Goal: Transaction & Acquisition: Purchase product/service

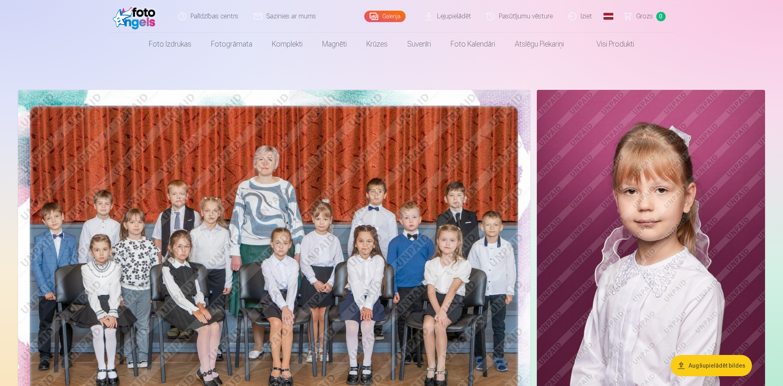
drag, startPoint x: 783, startPoint y: 11, endPoint x: 777, endPoint y: 23, distance: 13.0
click at [777, 23] on header "Palīdzības centrs Sazinies ar mums Galerija Lejupielādēt Pasūtījumu vēsture Izi…" at bounding box center [391, 28] width 783 height 56
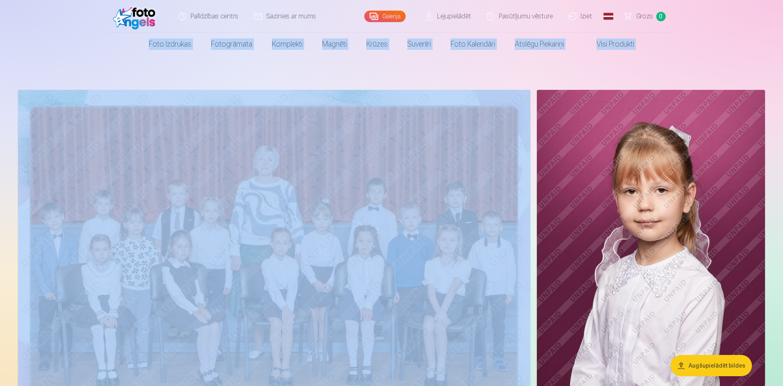
drag, startPoint x: 783, startPoint y: 11, endPoint x: 785, endPoint y: 7, distance: 4.6
click at [783, 7] on html "Palīdzības centrs Sazinies ar mums Galerija Lejupielādēt Pasūtījumu vēsture Izi…" at bounding box center [391, 193] width 783 height 386
click at [773, 10] on header "Palīdzības centrs Sazinies ar mums Galerija Lejupielādēt Pasūtījumu vēsture Izi…" at bounding box center [391, 28] width 783 height 56
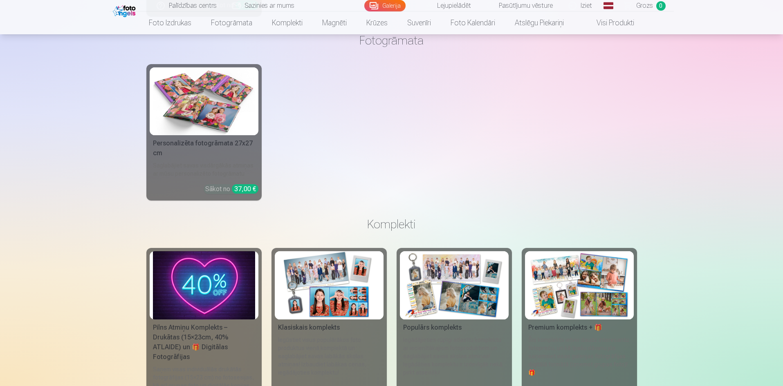
scroll to position [7643, 0]
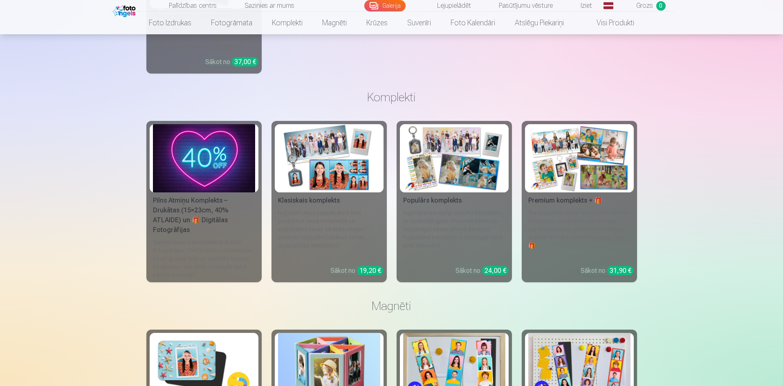
click at [559, 181] on img at bounding box center [579, 158] width 102 height 68
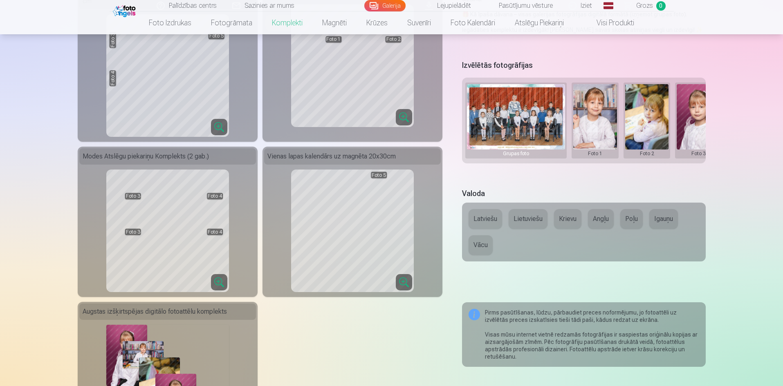
scroll to position [241, 0]
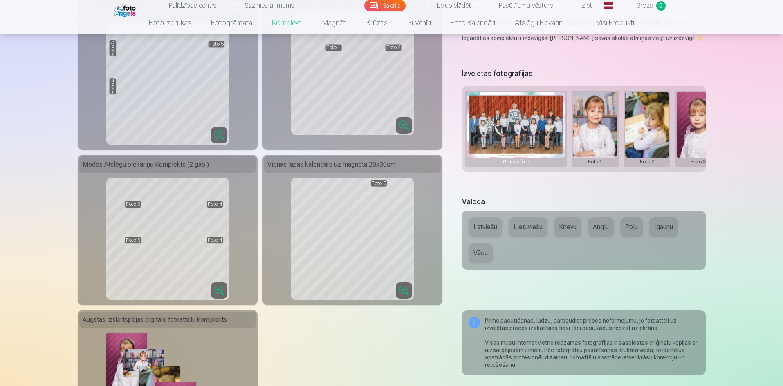
drag, startPoint x: 768, startPoint y: 58, endPoint x: 767, endPoint y: 45, distance: 13.5
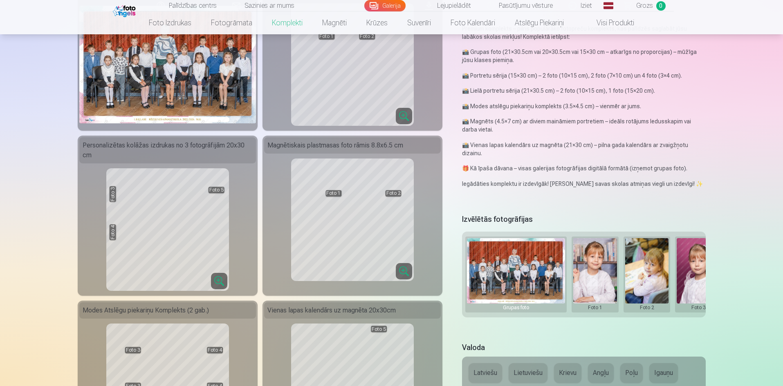
scroll to position [0, 0]
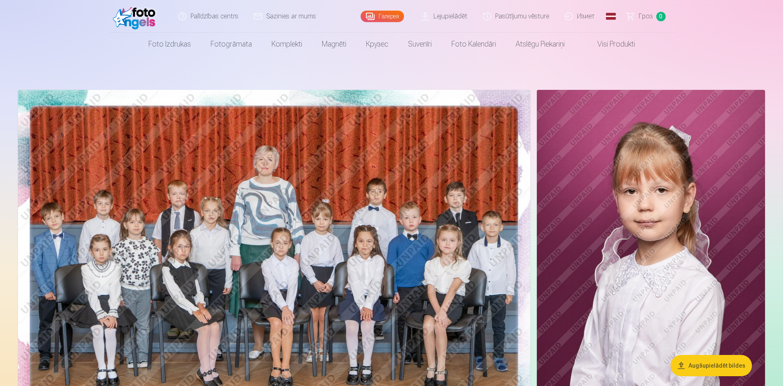
click at [615, 18] on link "Глобальный" at bounding box center [611, 16] width 16 height 33
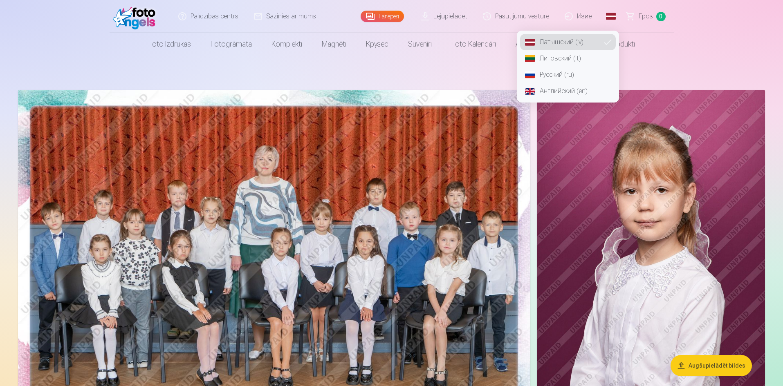
click at [551, 71] on font "Русский (ru)" at bounding box center [557, 75] width 34 height 8
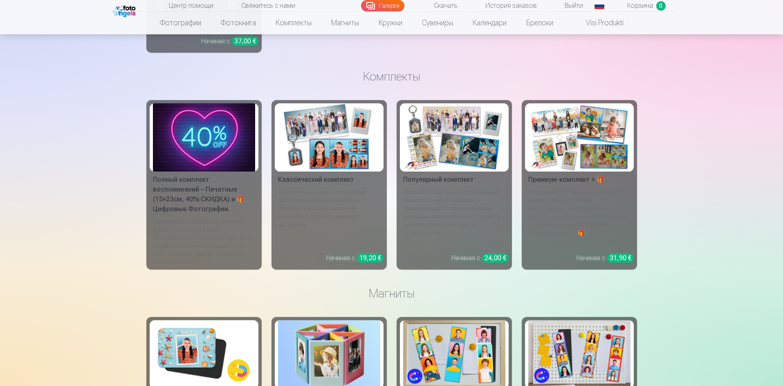
scroll to position [7728, 0]
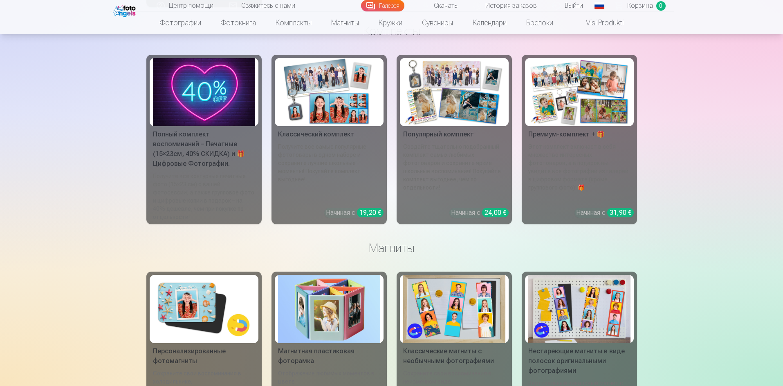
drag, startPoint x: 0, startPoint y: 111, endPoint x: 5, endPoint y: 109, distance: 5.6
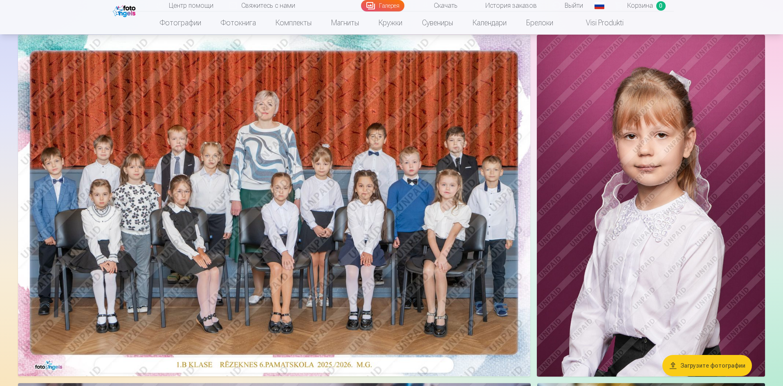
scroll to position [82, 0]
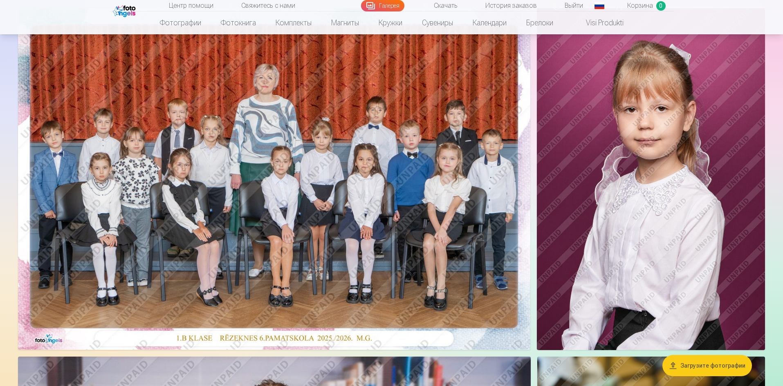
click at [382, 126] on img at bounding box center [274, 179] width 512 height 342
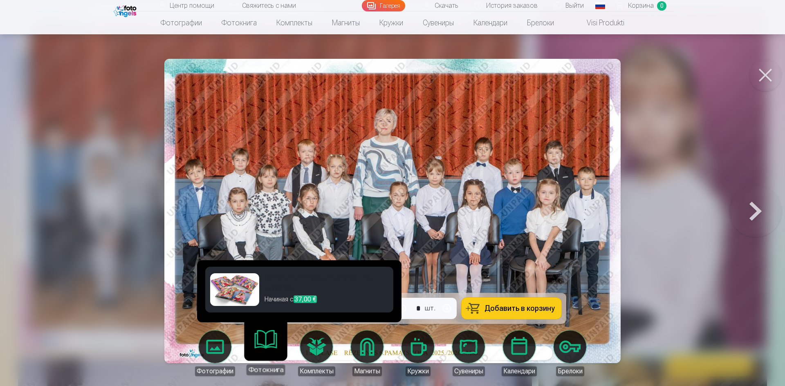
click at [269, 354] on link "Фотокнига" at bounding box center [265, 350] width 50 height 50
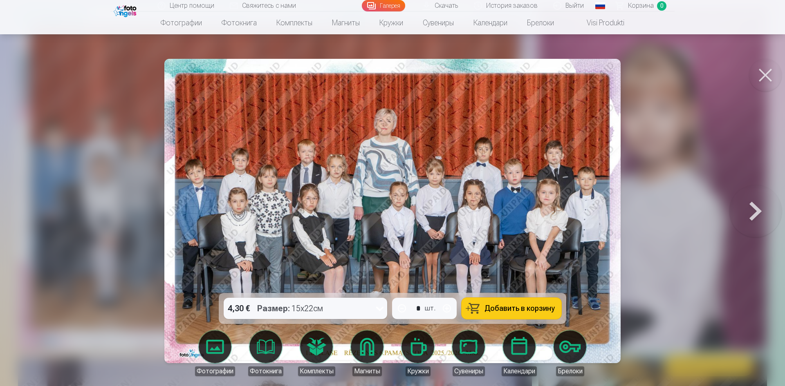
click at [750, 213] on button at bounding box center [755, 211] width 52 height 148
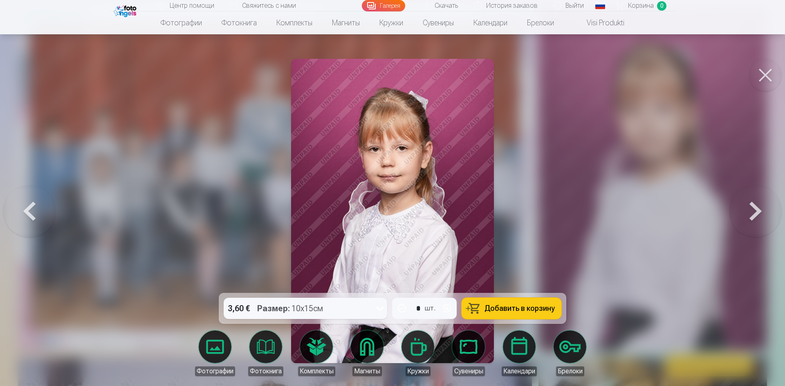
click at [30, 203] on button at bounding box center [29, 211] width 52 height 148
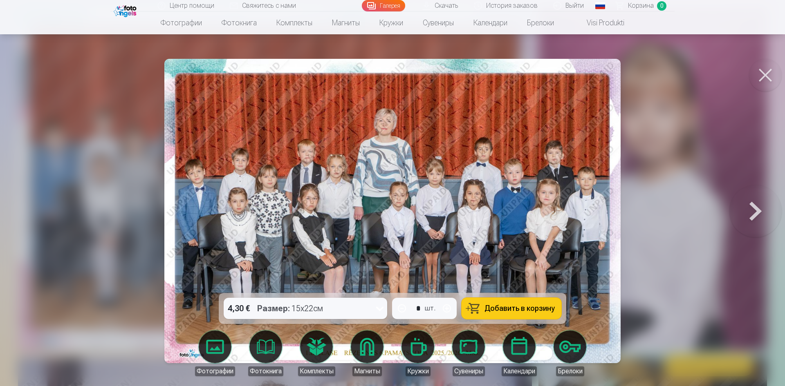
click at [536, 312] on font "Добавить в корзину" at bounding box center [520, 308] width 70 height 9
click at [766, 215] on button at bounding box center [755, 211] width 52 height 148
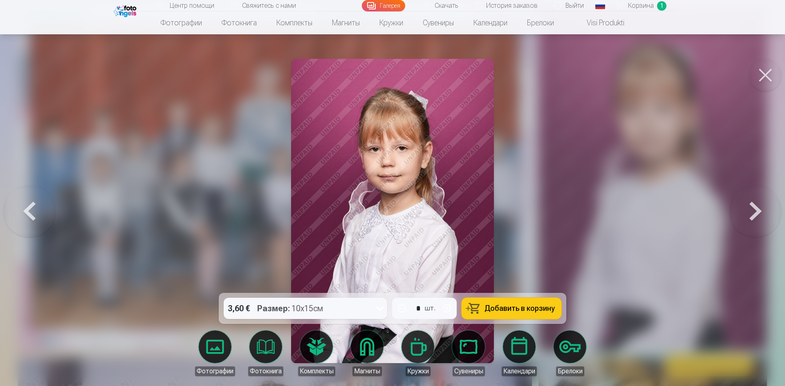
click at [537, 314] on button "Добавить в корзину" at bounding box center [512, 308] width 100 height 21
click at [758, 204] on button at bounding box center [755, 211] width 52 height 148
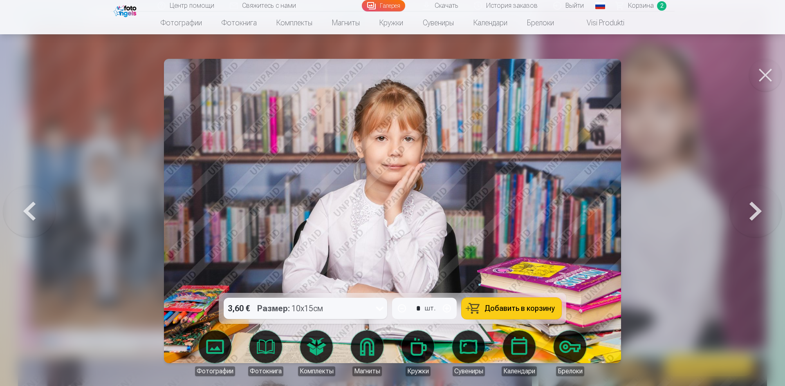
click at [543, 309] on font "Добавить в корзину" at bounding box center [520, 308] width 70 height 9
click at [746, 220] on button at bounding box center [755, 211] width 52 height 148
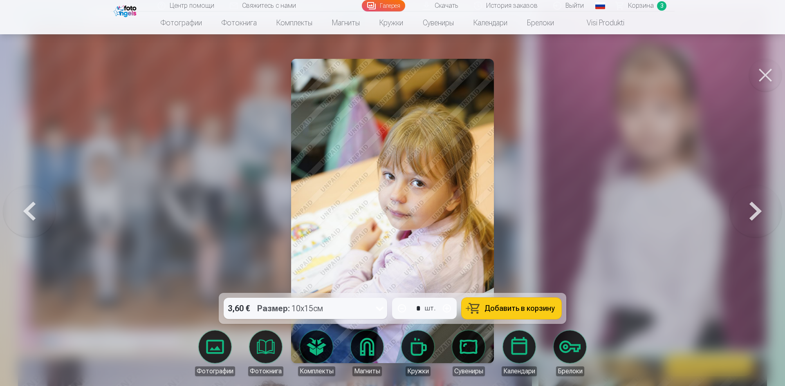
click at [521, 304] on font "Добавить в корзину" at bounding box center [520, 308] width 70 height 9
click at [749, 206] on button at bounding box center [755, 211] width 52 height 148
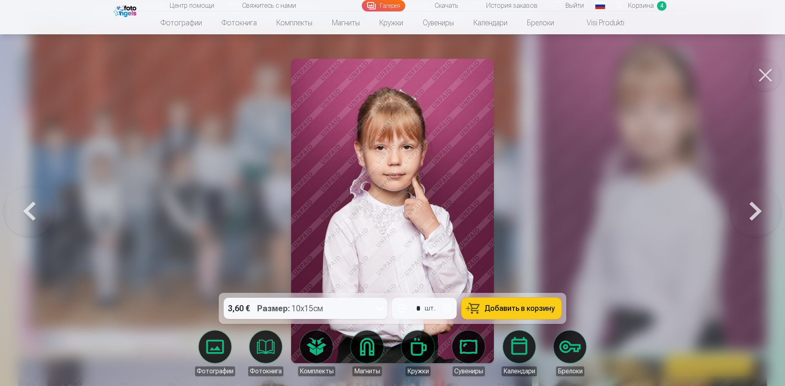
click at [537, 314] on button "Добавить в корзину" at bounding box center [512, 308] width 100 height 21
click at [758, 198] on button at bounding box center [755, 211] width 52 height 148
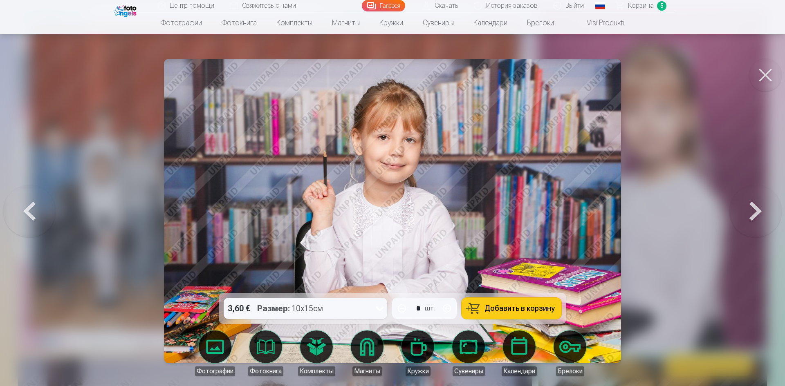
drag, startPoint x: 484, startPoint y: 302, endPoint x: 491, endPoint y: 302, distance: 7.4
click at [485, 302] on button "Добавить в корзину" at bounding box center [512, 308] width 100 height 21
click at [752, 209] on button at bounding box center [755, 211] width 52 height 148
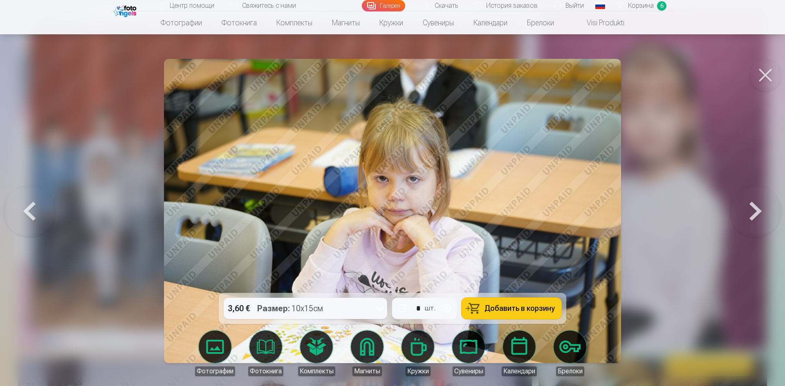
click at [524, 305] on font "Добавить в корзину" at bounding box center [520, 308] width 70 height 9
click at [752, 213] on button at bounding box center [755, 211] width 52 height 148
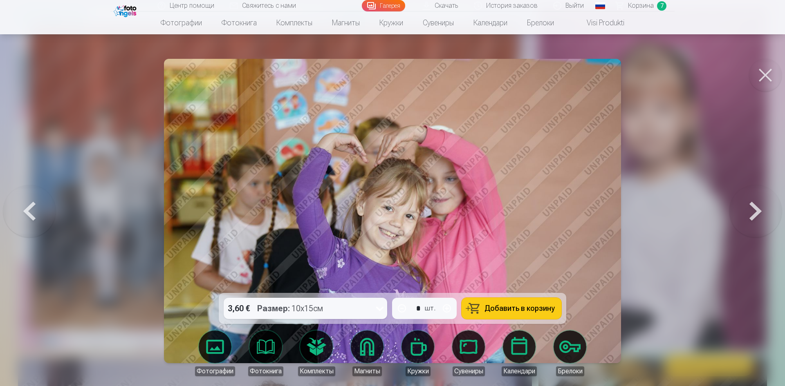
click at [506, 306] on font "Добавить в корзину" at bounding box center [520, 308] width 70 height 9
click at [752, 221] on button at bounding box center [755, 211] width 52 height 148
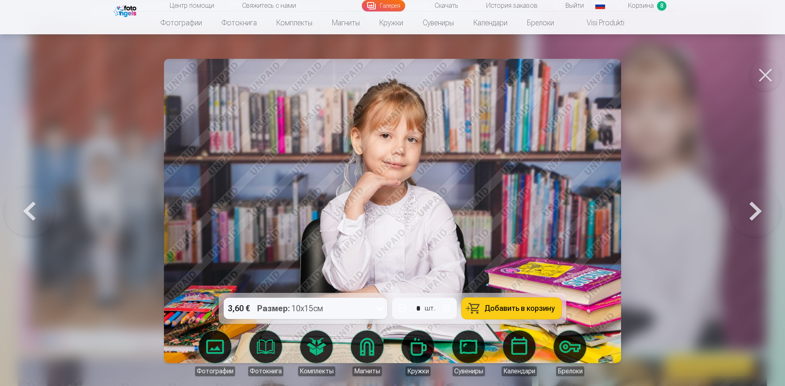
click at [516, 315] on button "Добавить в корзину" at bounding box center [512, 308] width 100 height 21
click at [755, 218] on button at bounding box center [755, 211] width 52 height 148
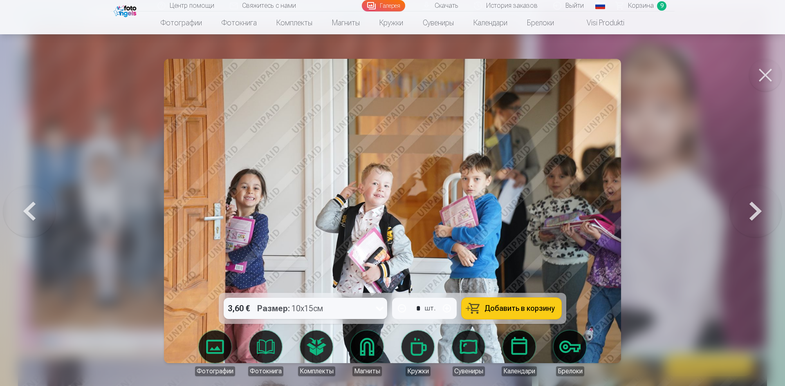
click at [551, 309] on font "Добавить в корзину" at bounding box center [520, 308] width 70 height 9
click at [760, 200] on button at bounding box center [755, 211] width 52 height 148
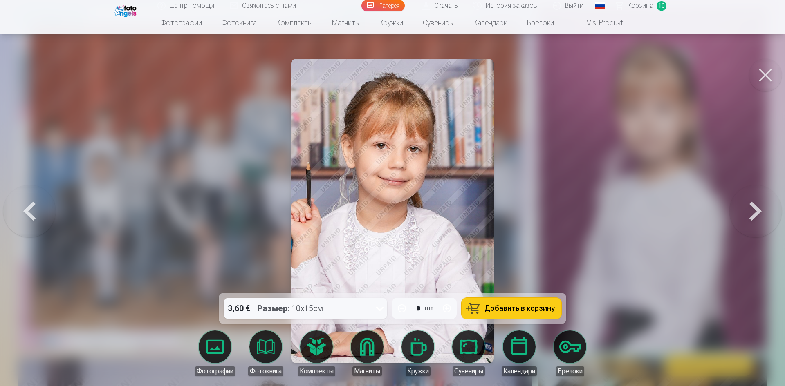
click at [507, 306] on font "Добавить в корзину" at bounding box center [520, 308] width 70 height 9
click at [758, 207] on button at bounding box center [755, 211] width 52 height 148
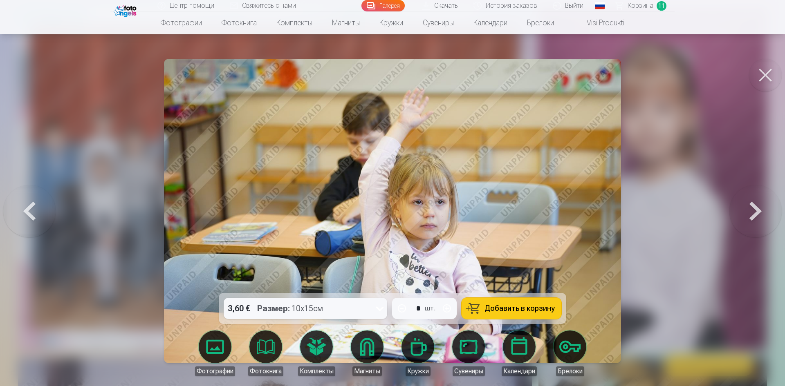
click at [515, 309] on font "Добавить в корзину" at bounding box center [520, 308] width 70 height 9
click at [763, 209] on button at bounding box center [755, 211] width 52 height 148
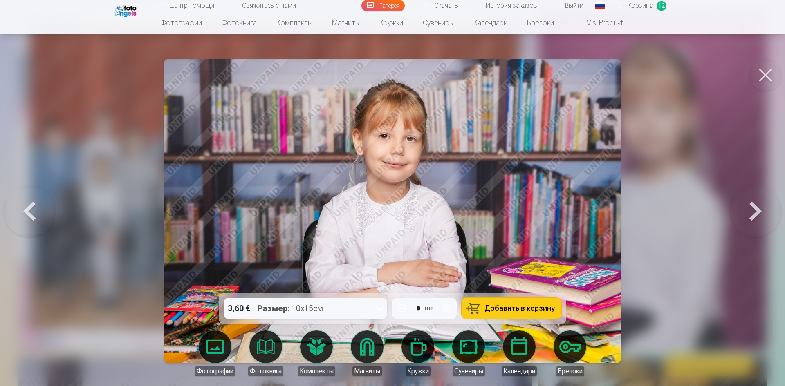
click at [529, 309] on font "Добавить в корзину" at bounding box center [520, 308] width 70 height 9
click at [758, 204] on button at bounding box center [755, 211] width 52 height 148
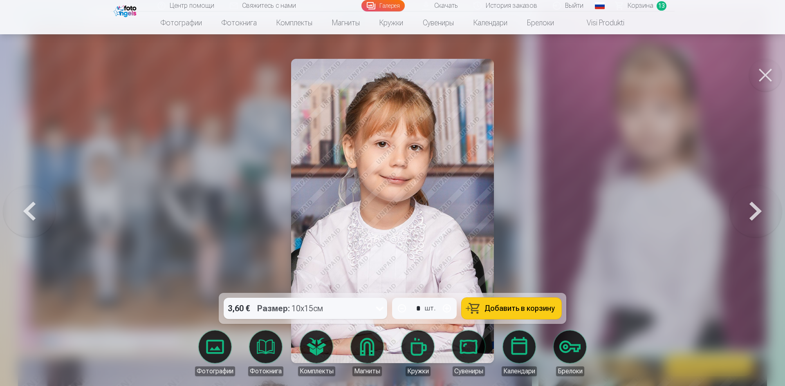
click at [538, 309] on font "Добавить в корзину" at bounding box center [520, 308] width 70 height 9
click at [761, 211] on button at bounding box center [755, 211] width 52 height 148
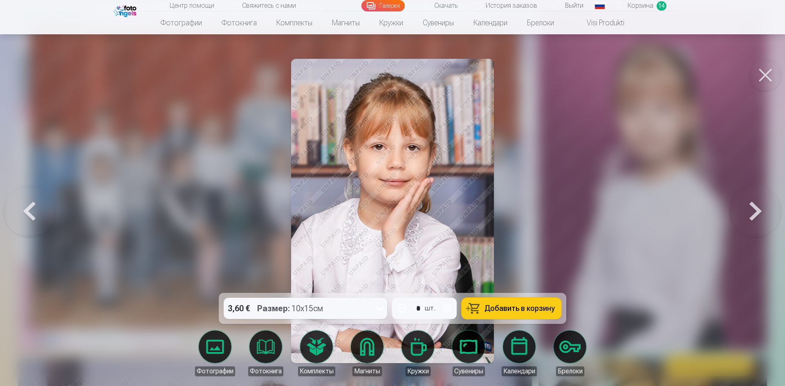
click at [536, 311] on font "Добавить в корзину" at bounding box center [520, 308] width 70 height 9
click at [757, 217] on button at bounding box center [755, 211] width 52 height 148
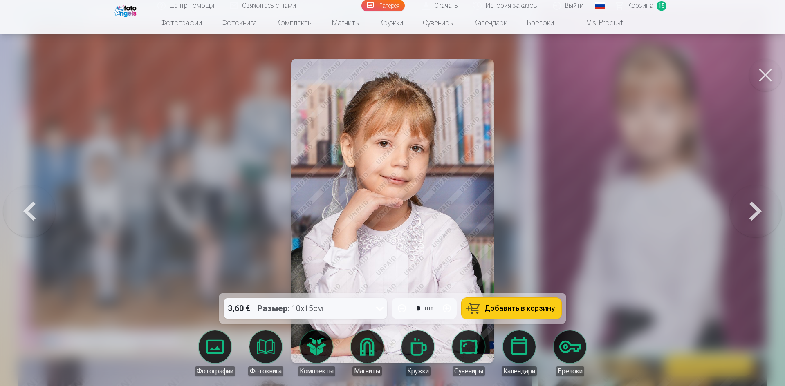
click at [381, 309] on icon at bounding box center [379, 308] width 13 height 13
drag, startPoint x: 750, startPoint y: 201, endPoint x: 758, endPoint y: 202, distance: 7.5
click at [758, 202] on button at bounding box center [755, 211] width 52 height 148
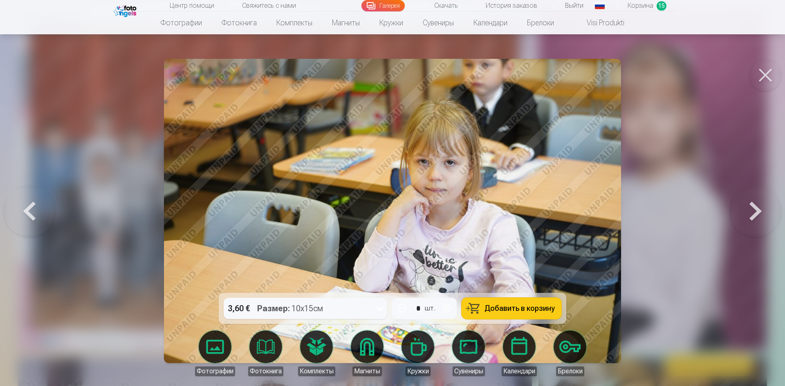
click at [35, 225] on button at bounding box center [29, 211] width 52 height 148
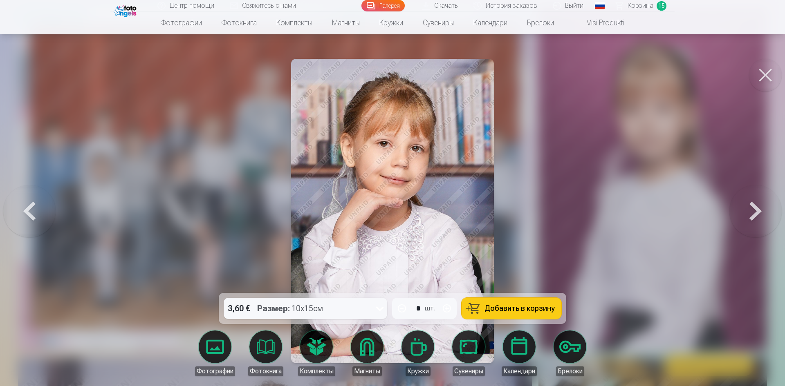
click at [506, 305] on font "Добавить в корзину" at bounding box center [520, 308] width 70 height 9
click at [752, 230] on button at bounding box center [755, 211] width 52 height 148
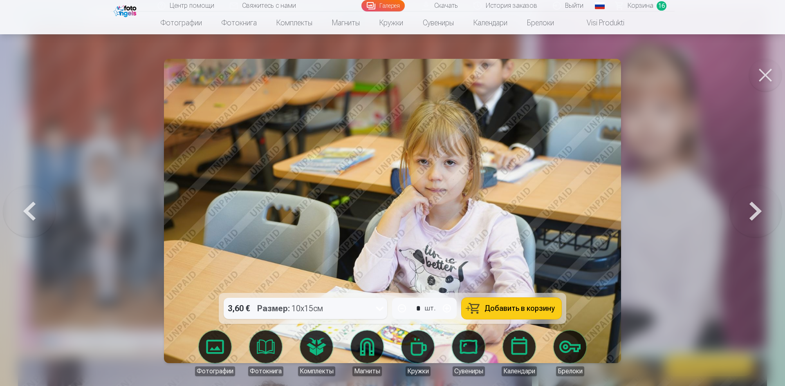
click at [526, 301] on button "Добавить в корзину" at bounding box center [512, 308] width 100 height 21
click at [763, 219] on button at bounding box center [755, 211] width 52 height 148
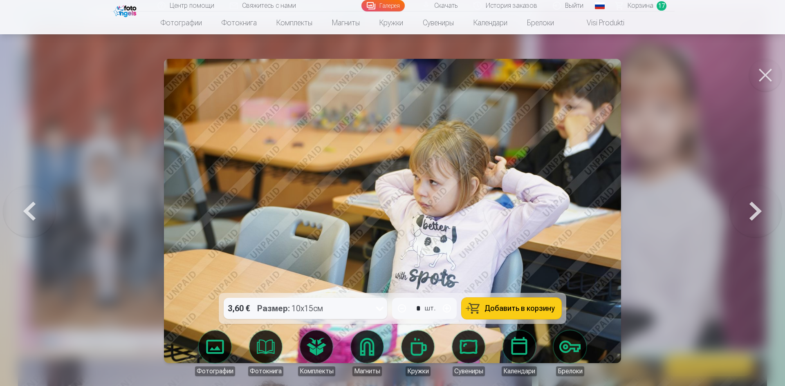
click at [500, 300] on button "Добавить в корзину" at bounding box center [512, 308] width 100 height 21
click at [753, 220] on button at bounding box center [755, 211] width 52 height 148
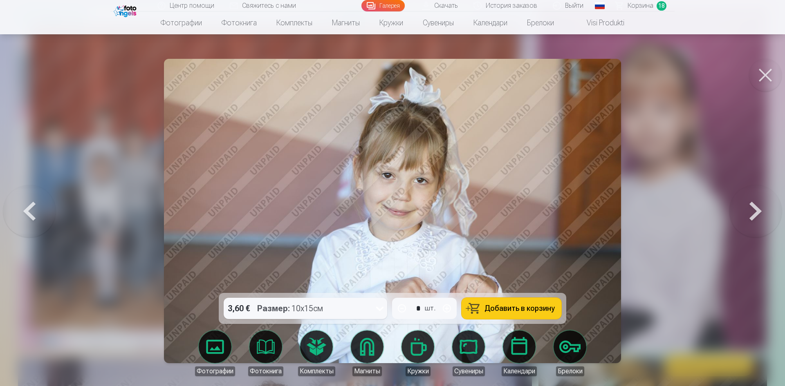
click at [507, 312] on font "Добавить в корзину" at bounding box center [520, 308] width 70 height 9
click at [760, 219] on button at bounding box center [755, 211] width 52 height 148
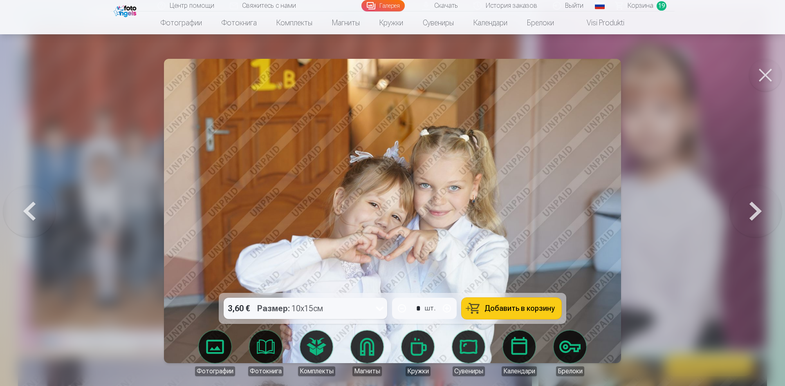
click at [535, 318] on button "Добавить в корзину" at bounding box center [512, 308] width 100 height 21
click at [742, 214] on button at bounding box center [755, 211] width 52 height 148
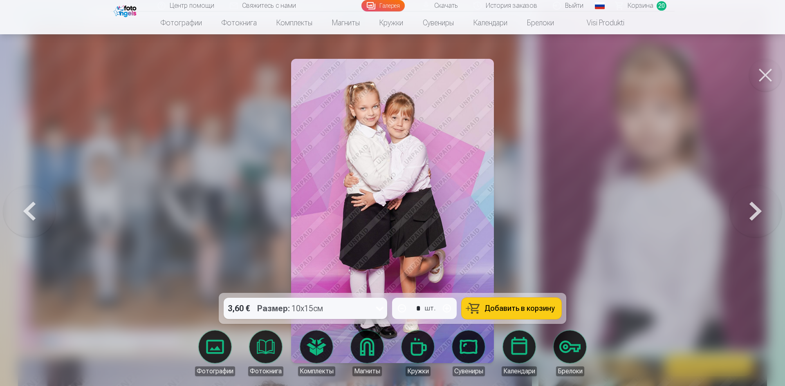
click at [516, 305] on font "Добавить в корзину" at bounding box center [520, 308] width 70 height 9
click at [751, 216] on button at bounding box center [755, 211] width 52 height 148
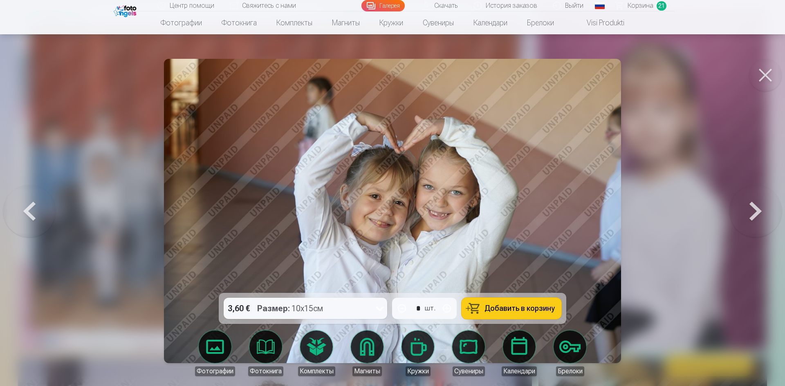
click at [475, 306] on button "Добавить в корзину" at bounding box center [512, 308] width 100 height 21
click at [743, 227] on button at bounding box center [755, 211] width 52 height 148
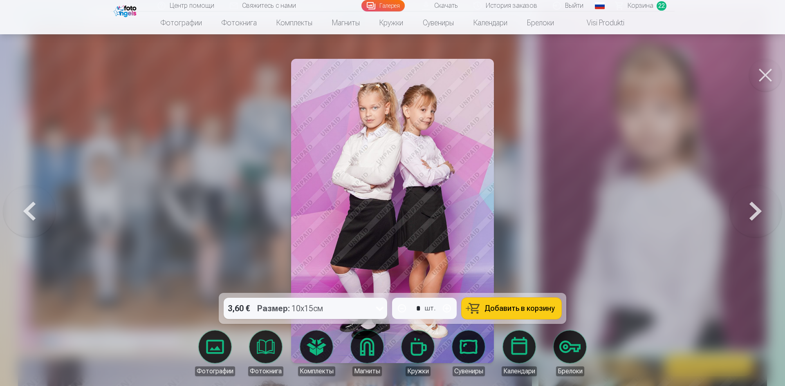
click at [540, 313] on font "Добавить в корзину" at bounding box center [520, 308] width 70 height 9
click at [743, 221] on button at bounding box center [755, 211] width 52 height 148
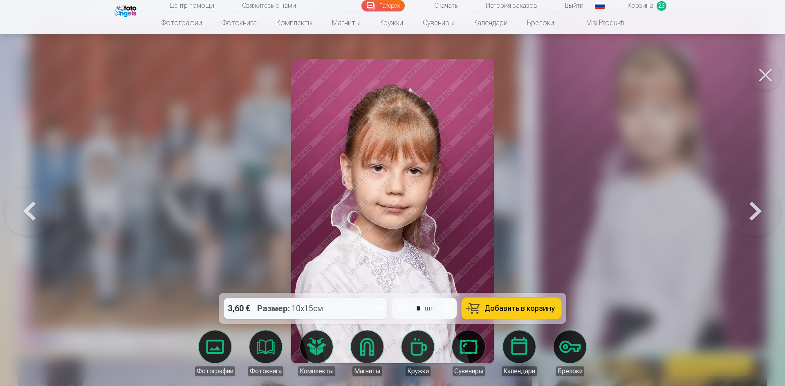
click at [518, 305] on font "Добавить в корзину" at bounding box center [520, 308] width 70 height 9
click at [747, 208] on button at bounding box center [755, 211] width 52 height 148
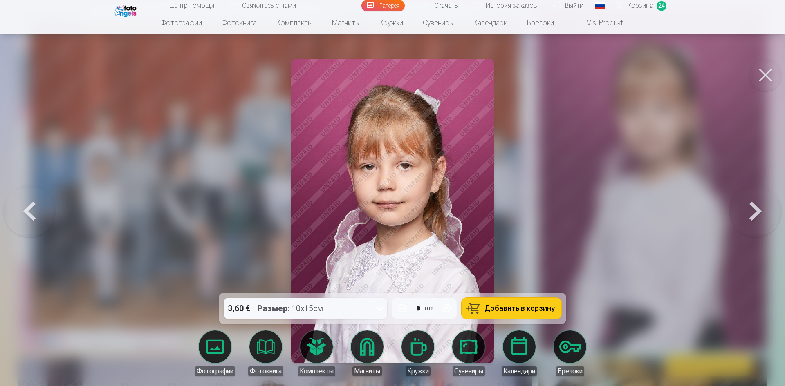
click at [516, 303] on button "Добавить в корзину" at bounding box center [512, 308] width 100 height 21
click at [763, 215] on button at bounding box center [755, 211] width 52 height 148
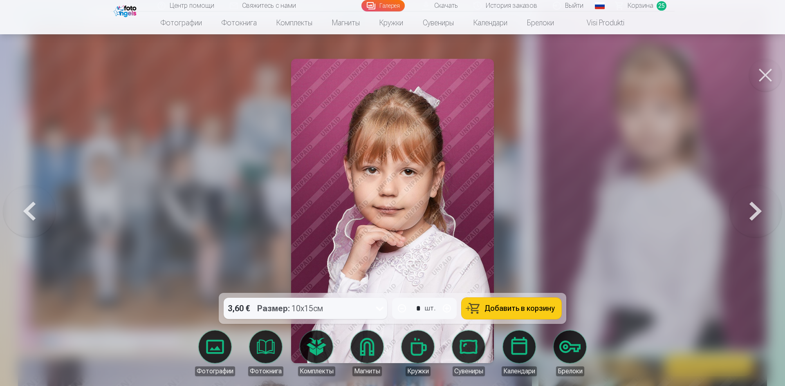
click at [516, 304] on font "Добавить в корзину" at bounding box center [520, 308] width 70 height 9
click at [751, 207] on button at bounding box center [755, 211] width 52 height 148
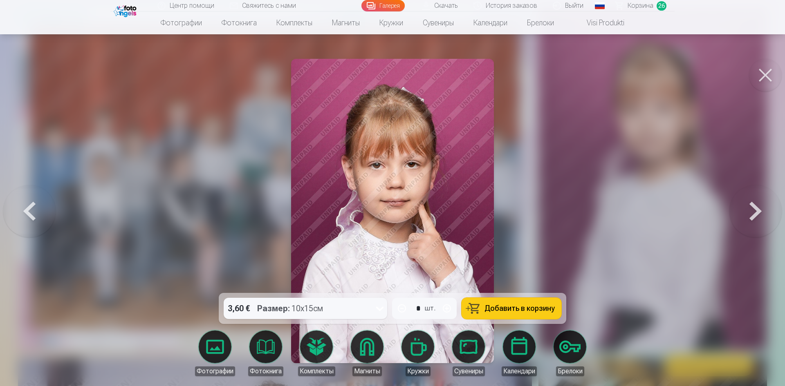
click at [500, 301] on button "Добавить в корзину" at bounding box center [512, 308] width 100 height 21
click at [758, 225] on button at bounding box center [755, 211] width 52 height 148
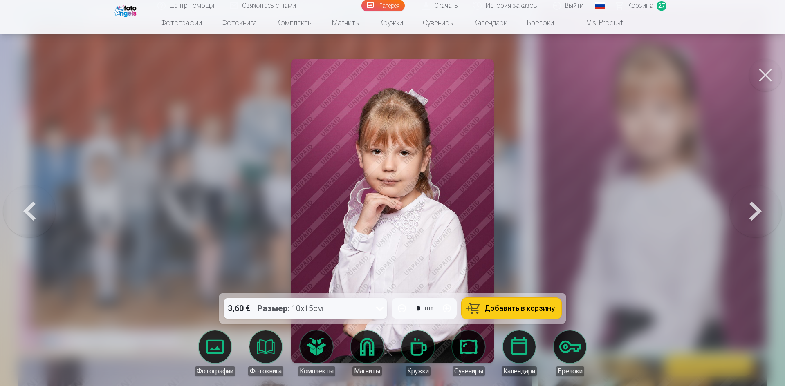
click at [481, 312] on button "Добавить в корзину" at bounding box center [512, 308] width 100 height 21
click at [755, 213] on button at bounding box center [755, 211] width 52 height 148
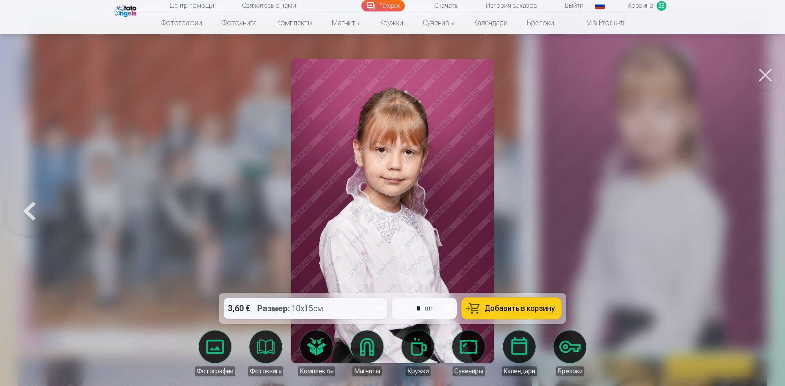
click at [483, 313] on button "Добавить в корзину" at bounding box center [512, 308] width 100 height 21
click at [775, 72] on button at bounding box center [765, 75] width 33 height 33
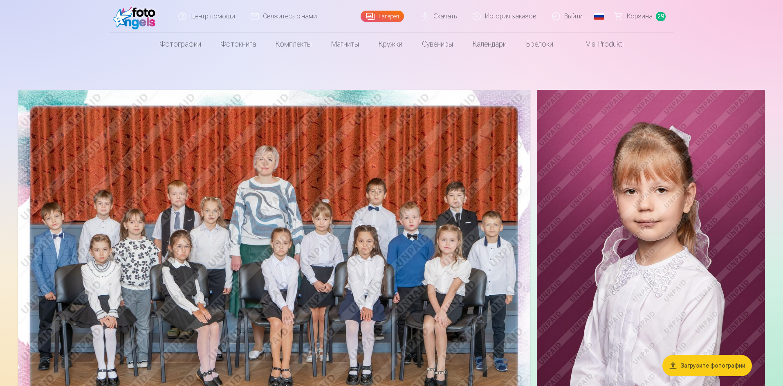
click at [637, 14] on font "Корзина" at bounding box center [640, 16] width 26 height 8
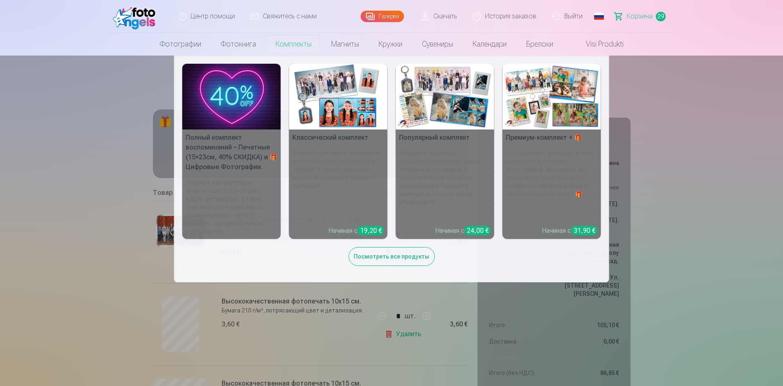
click at [283, 45] on font "Комплекты" at bounding box center [294, 44] width 36 height 9
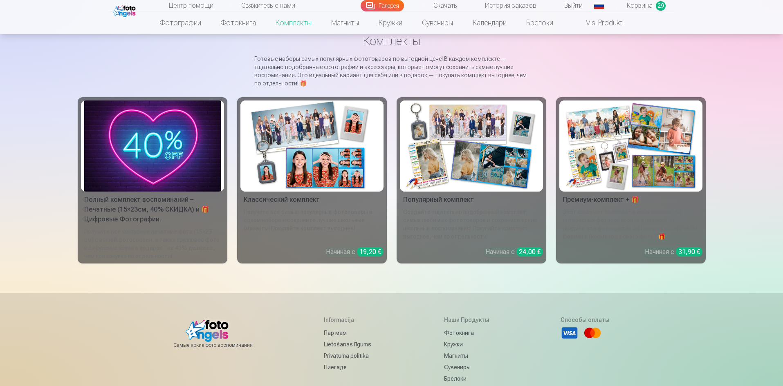
scroll to position [41, 0]
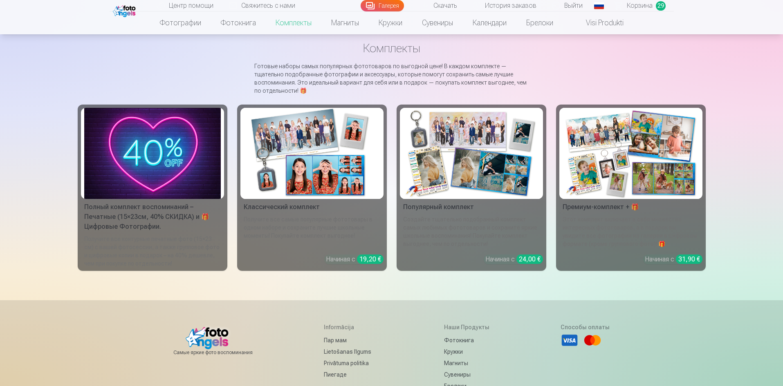
click at [149, 162] on img at bounding box center [152, 153] width 137 height 91
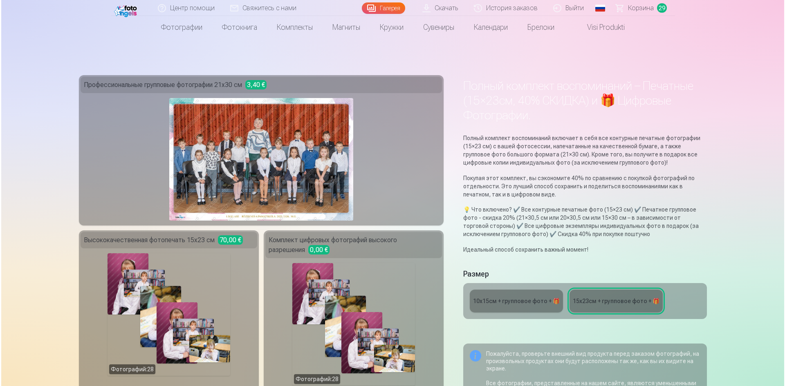
scroll to position [123, 0]
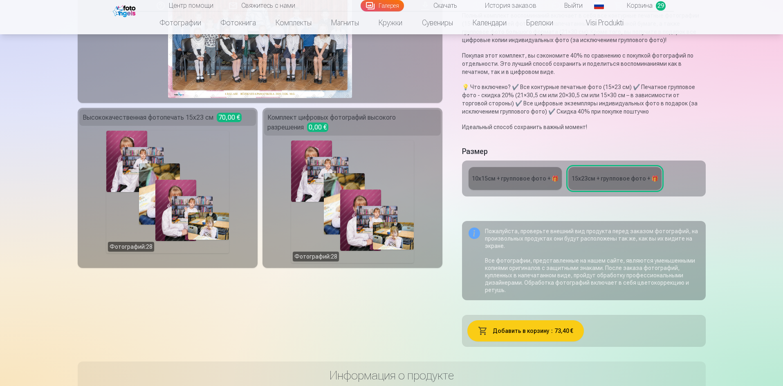
click at [178, 187] on div "Фотографий : 28" at bounding box center [167, 192] width 123 height 123
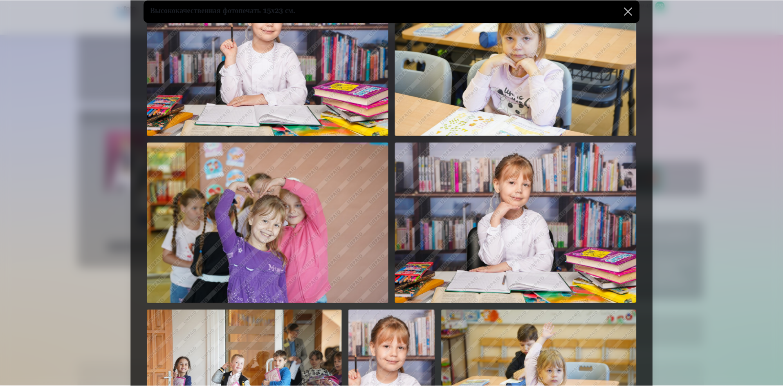
scroll to position [0, 0]
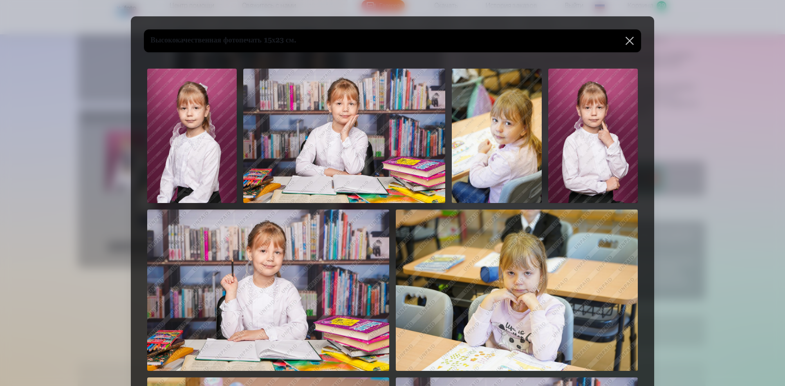
click at [633, 46] on button at bounding box center [629, 40] width 23 height 23
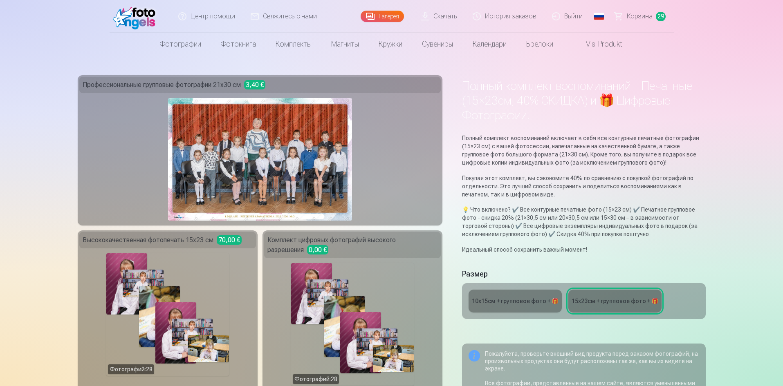
click at [635, 10] on link "Корзина 29" at bounding box center [640, 16] width 67 height 33
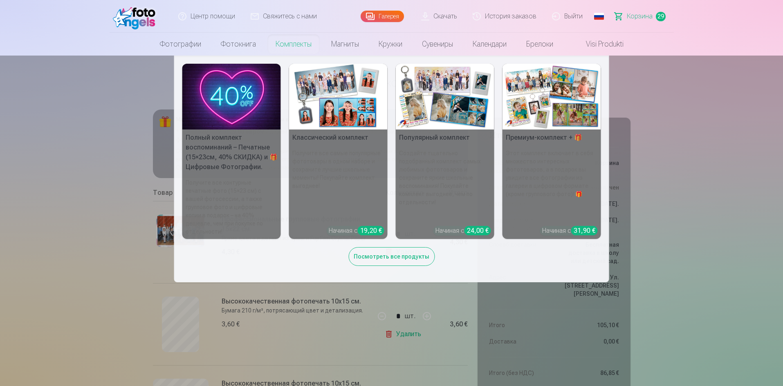
click at [294, 47] on font "Комплекты" at bounding box center [294, 44] width 36 height 9
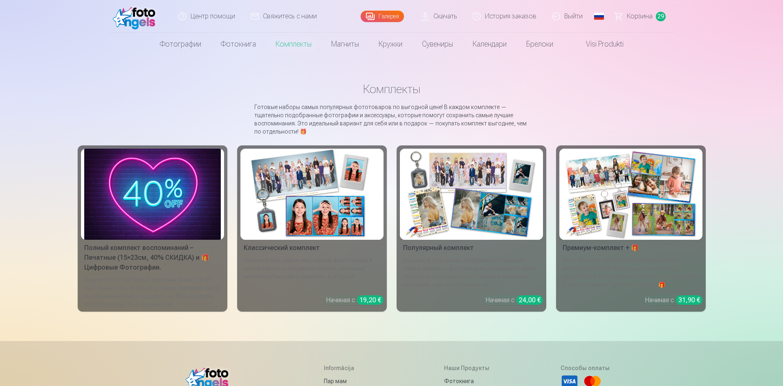
click at [621, 208] on img at bounding box center [631, 194] width 137 height 91
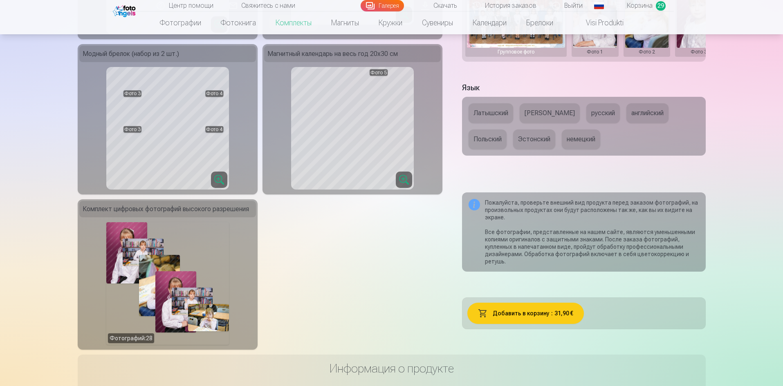
scroll to position [368, 0]
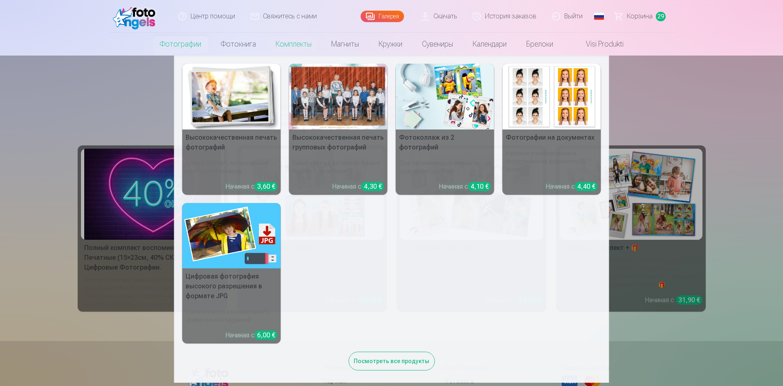
click at [169, 40] on font "Фотографии" at bounding box center [180, 44] width 41 height 9
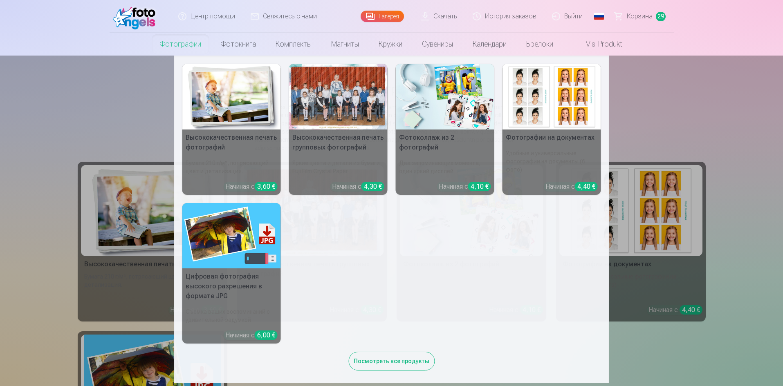
click at [181, 43] on font "Фотографии" at bounding box center [180, 44] width 41 height 9
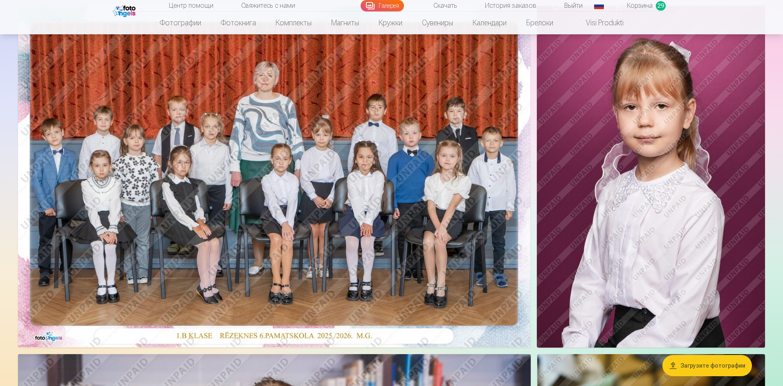
scroll to position [204, 0]
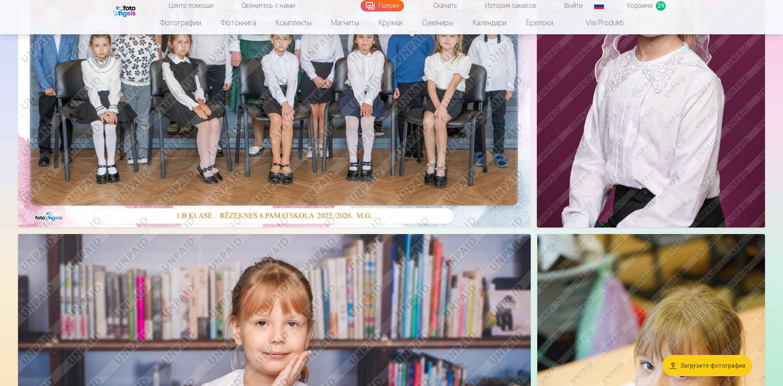
click at [653, 173] on img at bounding box center [651, 57] width 228 height 342
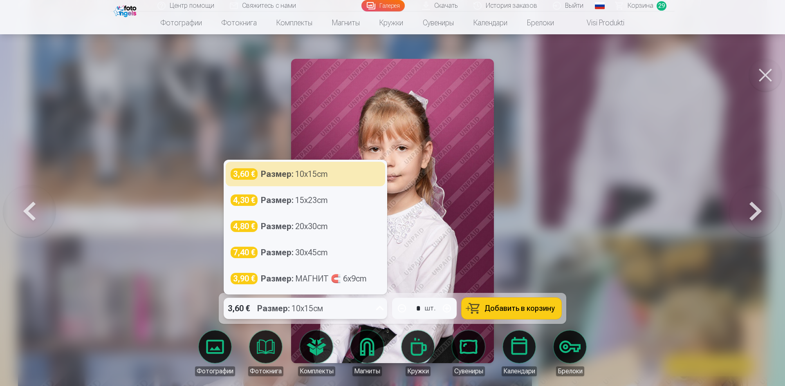
click at [382, 305] on icon at bounding box center [379, 308] width 13 height 13
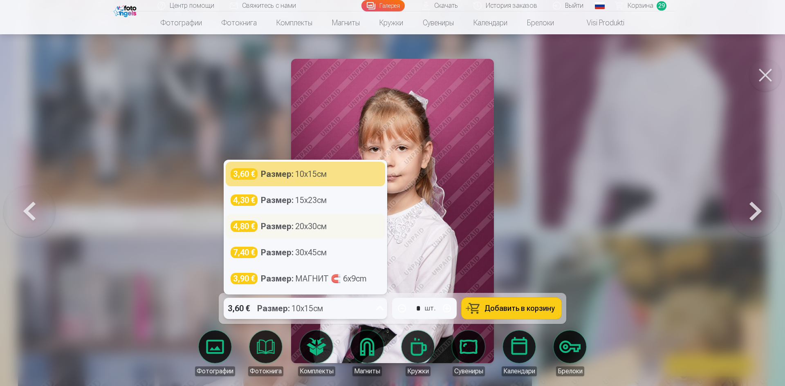
click at [318, 227] on font "20x30см" at bounding box center [310, 227] width 31 height 10
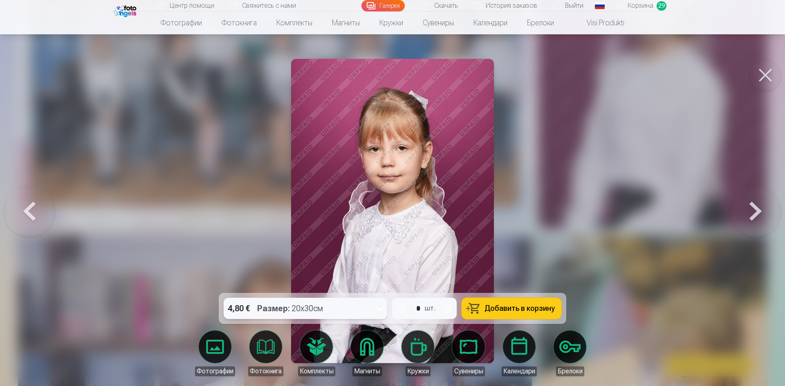
click at [379, 310] on icon at bounding box center [379, 308] width 13 height 13
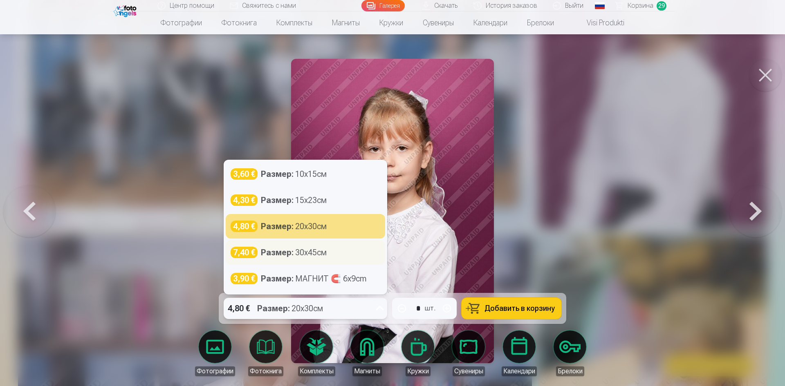
click at [305, 254] on font "30x45см" at bounding box center [310, 253] width 31 height 10
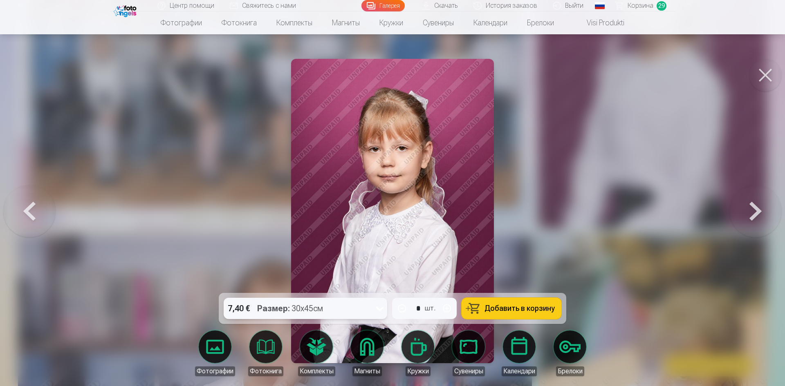
click at [381, 308] on icon at bounding box center [379, 308] width 13 height 13
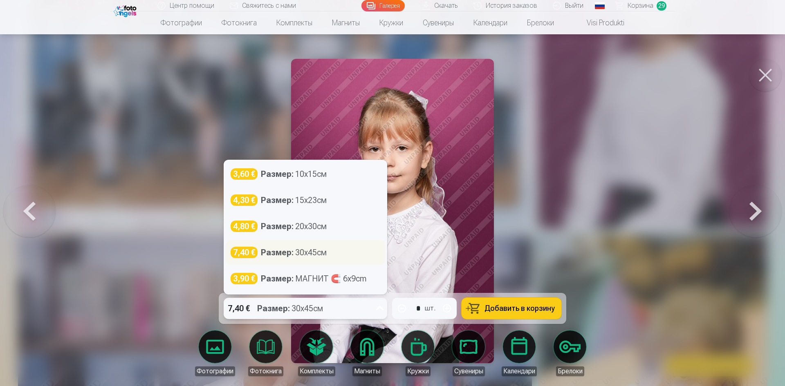
click at [315, 260] on div "7,40 € Размер : 30x45см" at bounding box center [305, 252] width 159 height 25
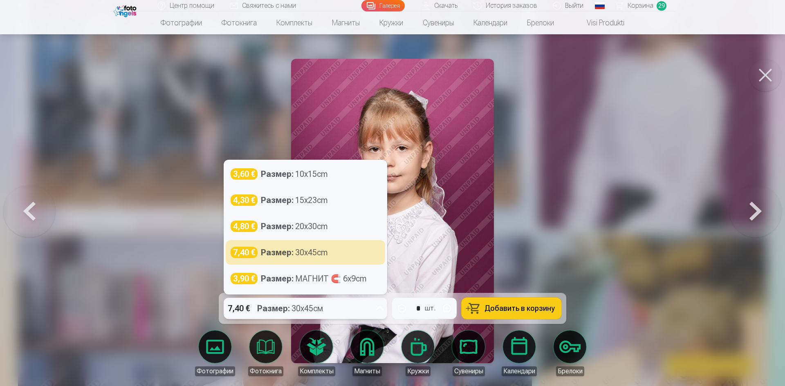
click at [380, 309] on icon at bounding box center [380, 308] width 8 height 4
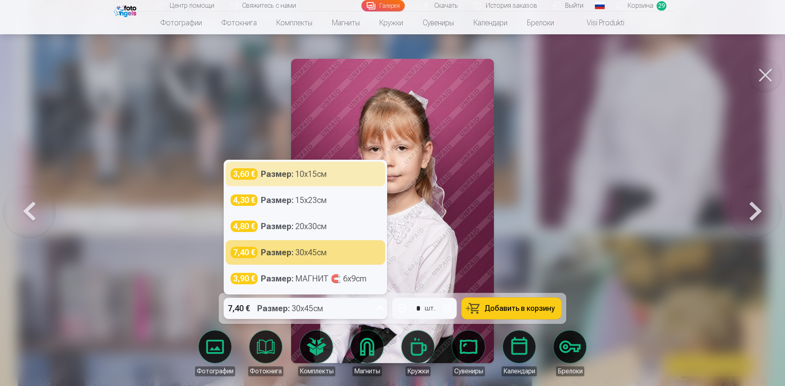
click at [323, 176] on font "10x15см" at bounding box center [310, 174] width 31 height 10
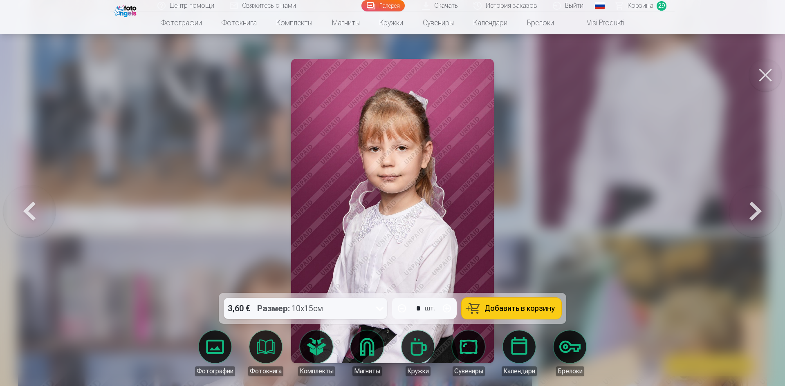
click at [157, 188] on div at bounding box center [392, 193] width 785 height 386
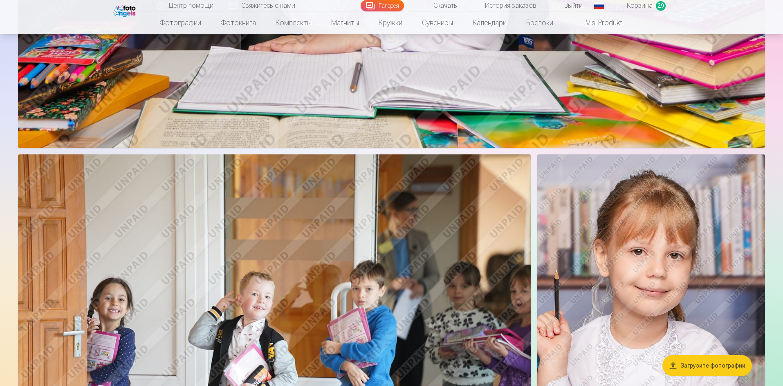
scroll to position [2208, 0]
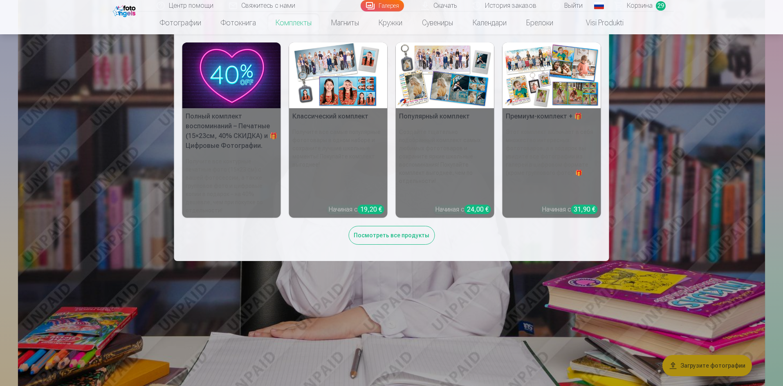
click at [281, 18] on font "Комплекты" at bounding box center [294, 22] width 36 height 9
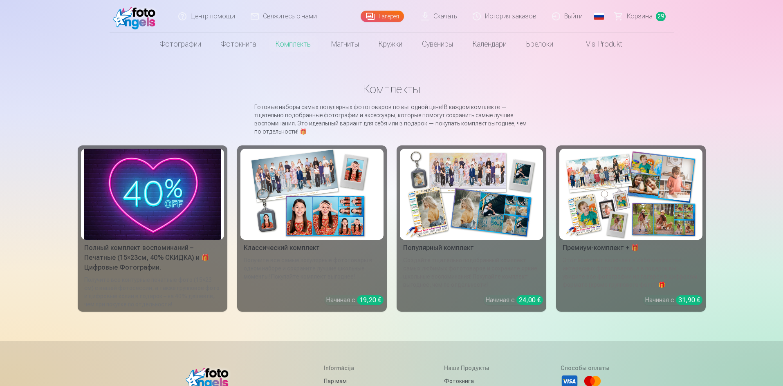
click at [307, 222] on img at bounding box center [312, 194] width 137 height 91
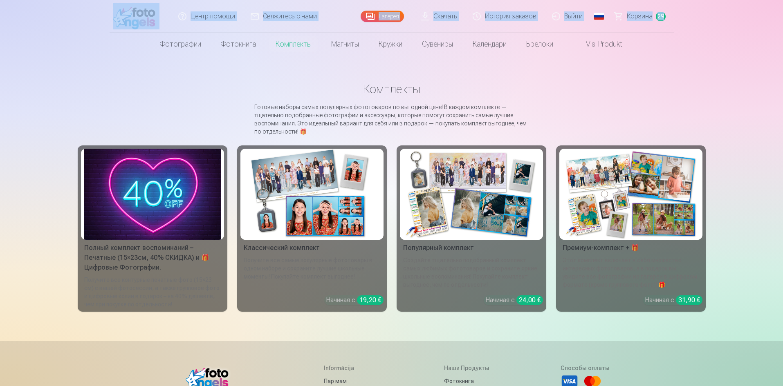
click at [3, 47] on header "Центр помощи Свяжитесь с нами Галерея Скачать История заказов Выйти Глобальный …" at bounding box center [391, 28] width 783 height 56
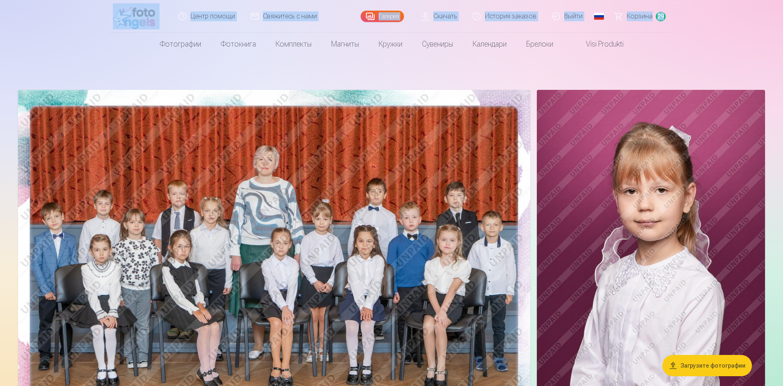
scroll to position [204, 0]
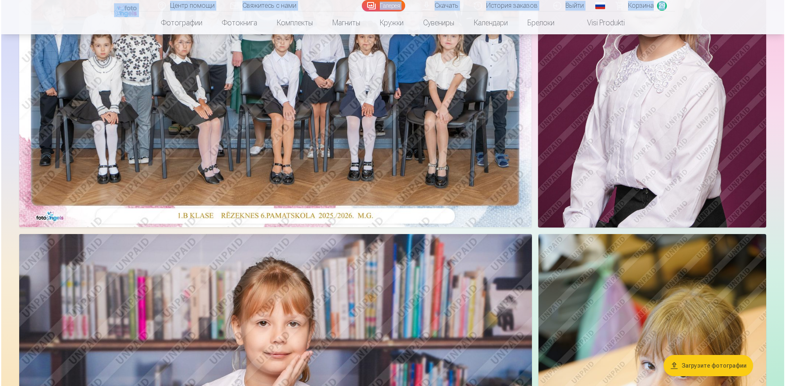
scroll to position [82, 0]
